Goal: Navigation & Orientation: Find specific page/section

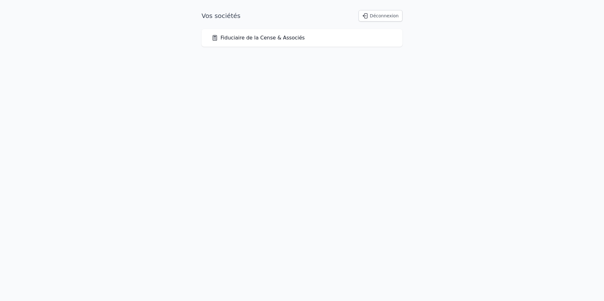
click at [263, 37] on link "Fiduciaire de la Cense & Associés" at bounding box center [258, 38] width 93 height 8
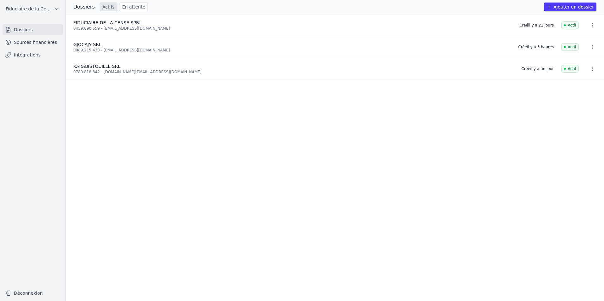
click at [21, 45] on link "Sources financières" at bounding box center [33, 42] width 60 height 11
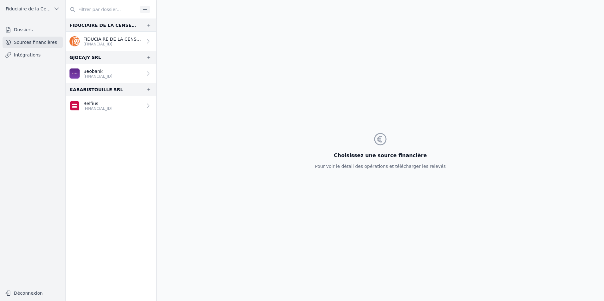
click at [102, 69] on p "Beobank" at bounding box center [97, 71] width 29 height 6
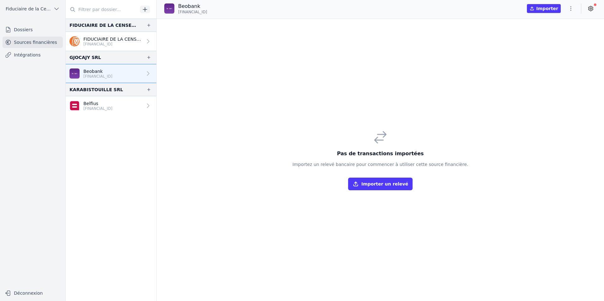
click at [100, 110] on p "[FINANCIAL_ID]" at bounding box center [97, 108] width 29 height 5
